Goal: Navigation & Orientation: Find specific page/section

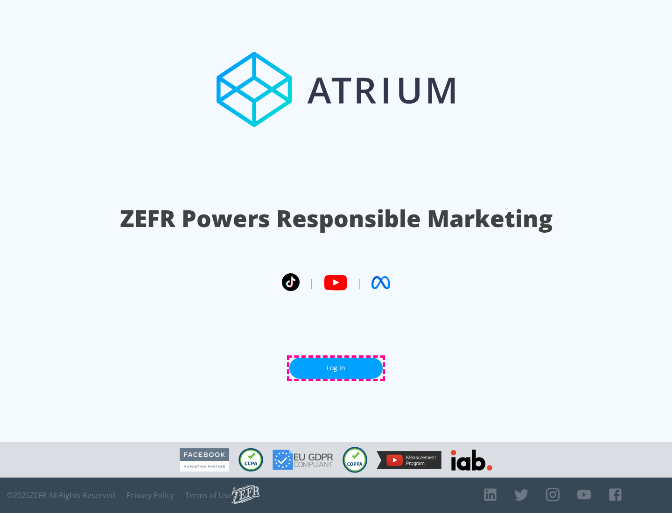
click at [336, 368] on link "Log In" at bounding box center [335, 368] width 93 height 21
